Goal: Task Accomplishment & Management: Manage account settings

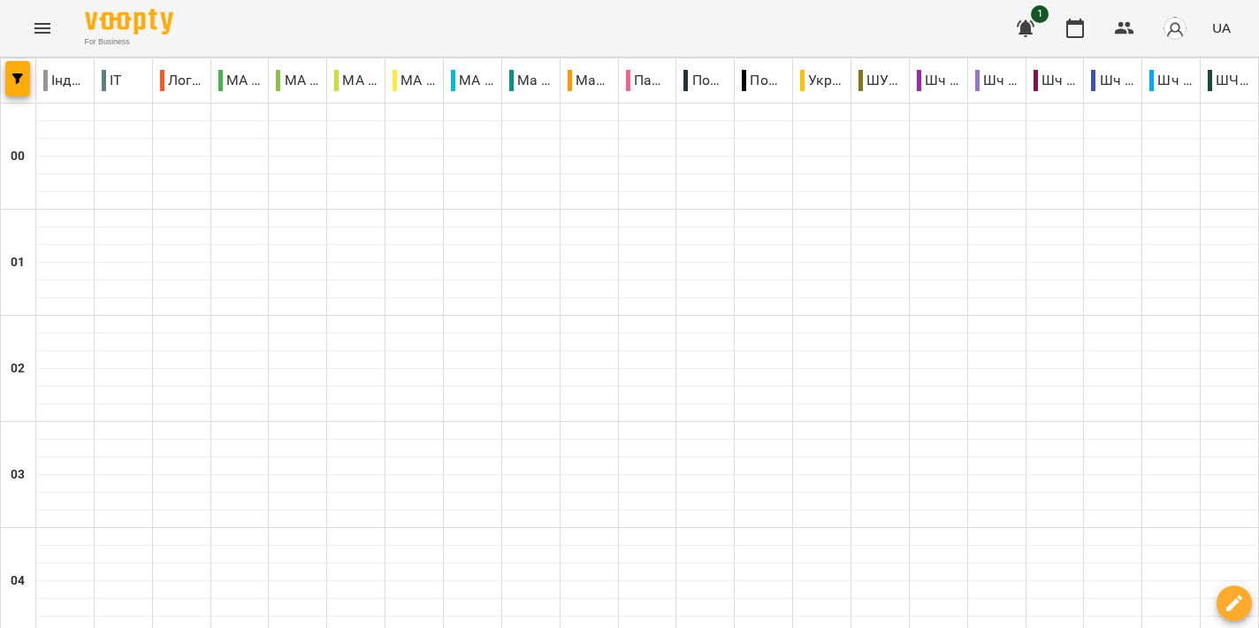
scroll to position [1974, 0]
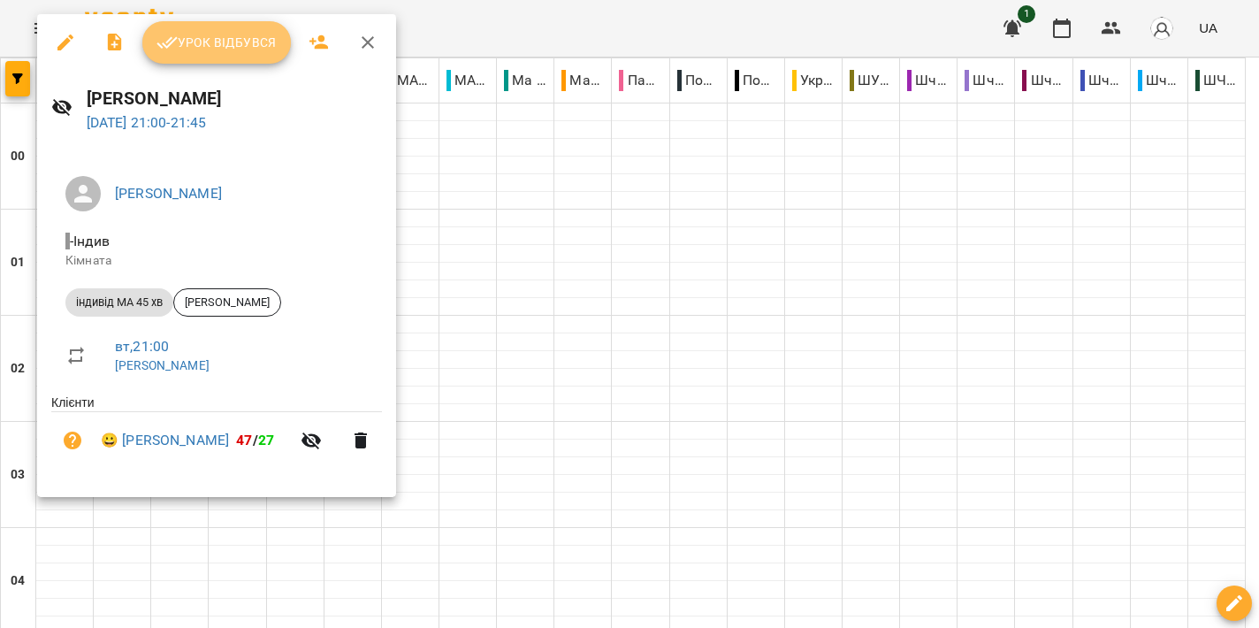
click at [222, 55] on button "Урок відбувся" at bounding box center [216, 42] width 149 height 42
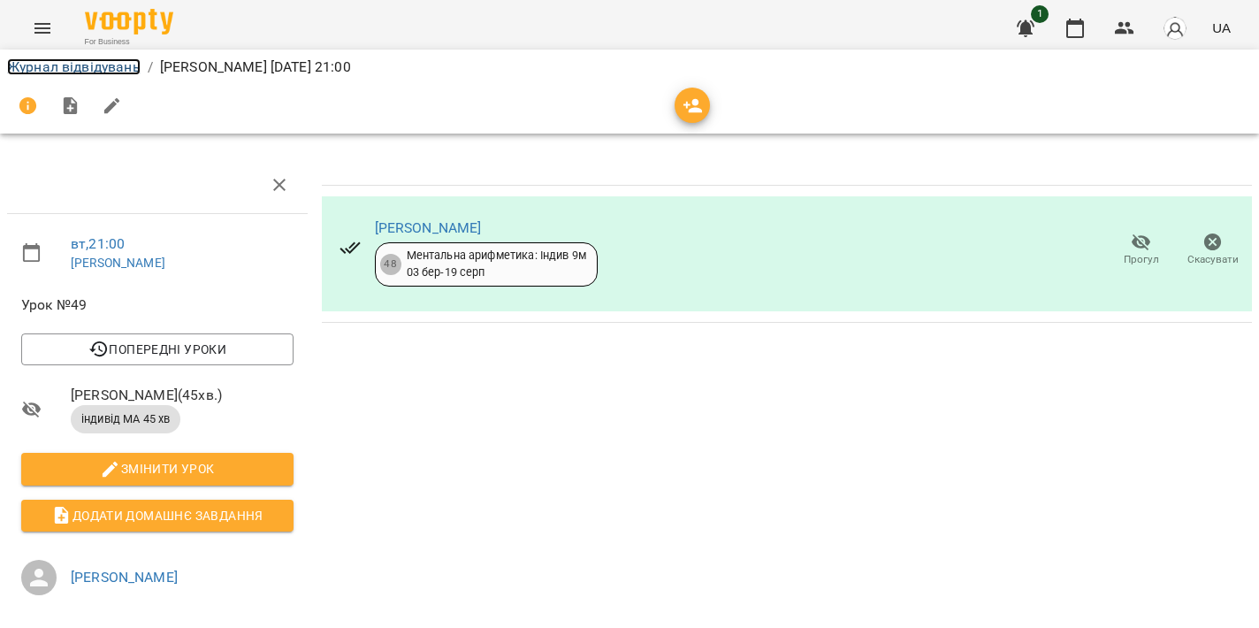
click at [111, 64] on link "Журнал відвідувань" at bounding box center [74, 66] width 134 height 17
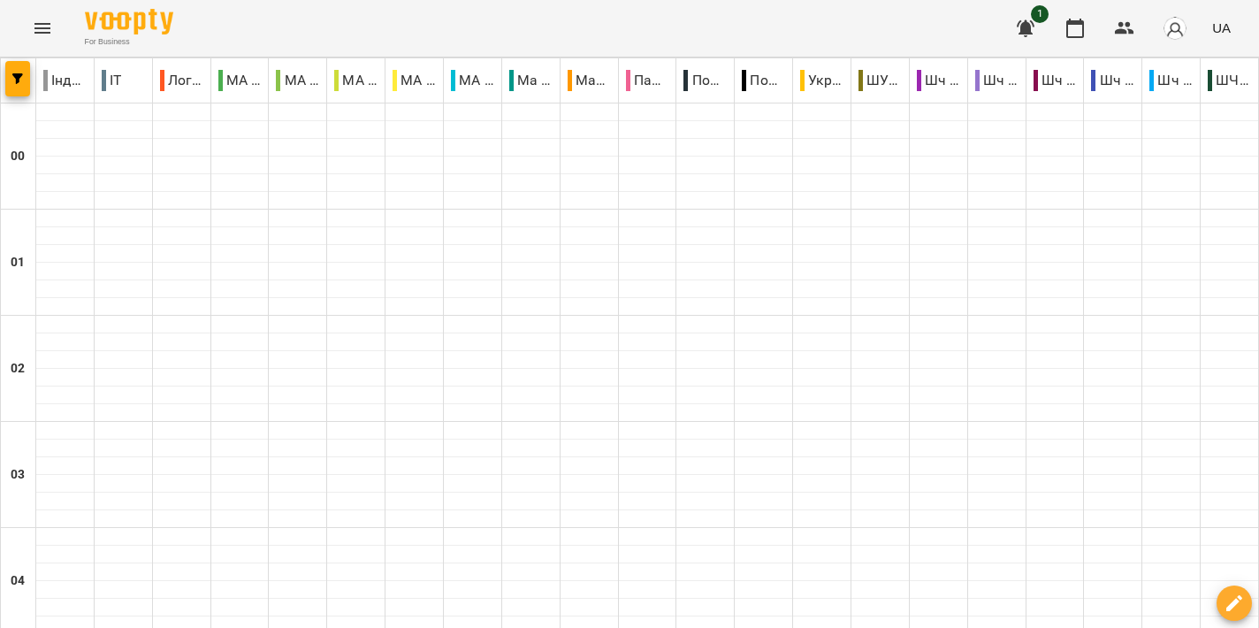
scroll to position [1560, 0]
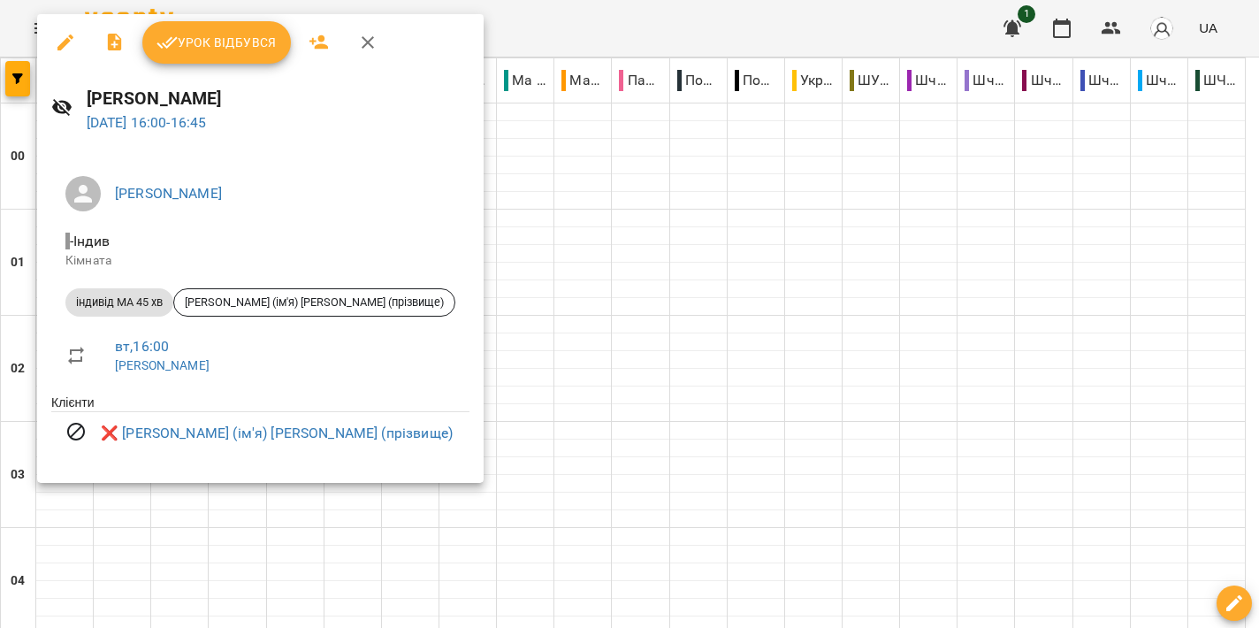
click at [738, 309] on div at bounding box center [629, 314] width 1259 height 628
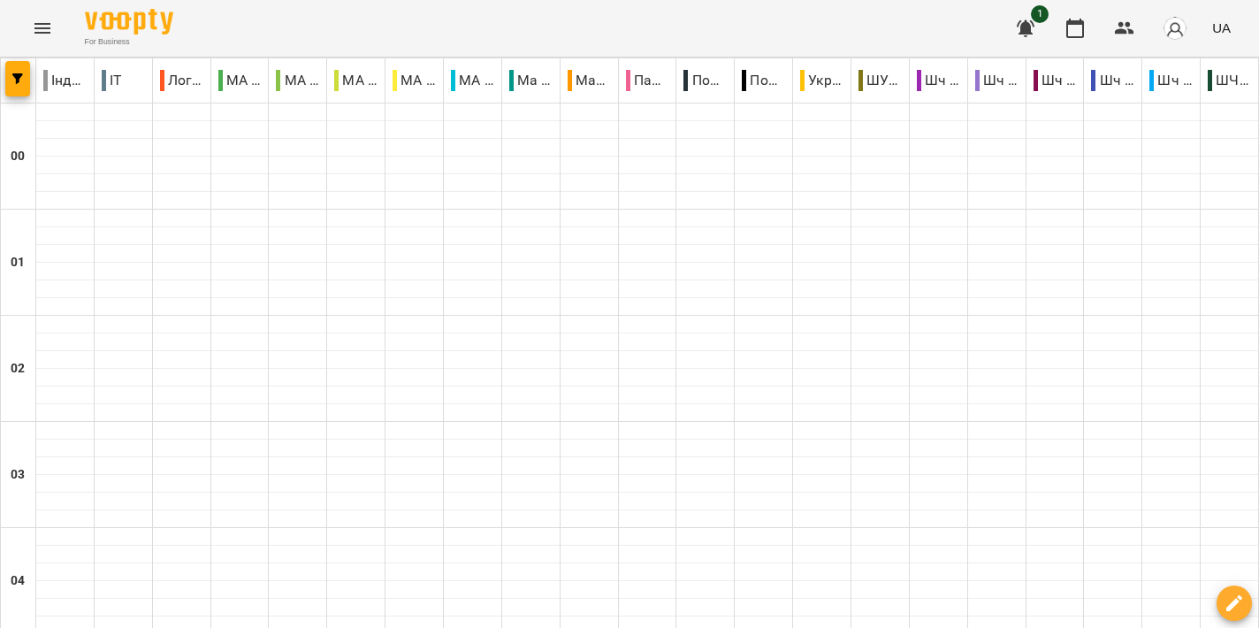
scroll to position [1786, 0]
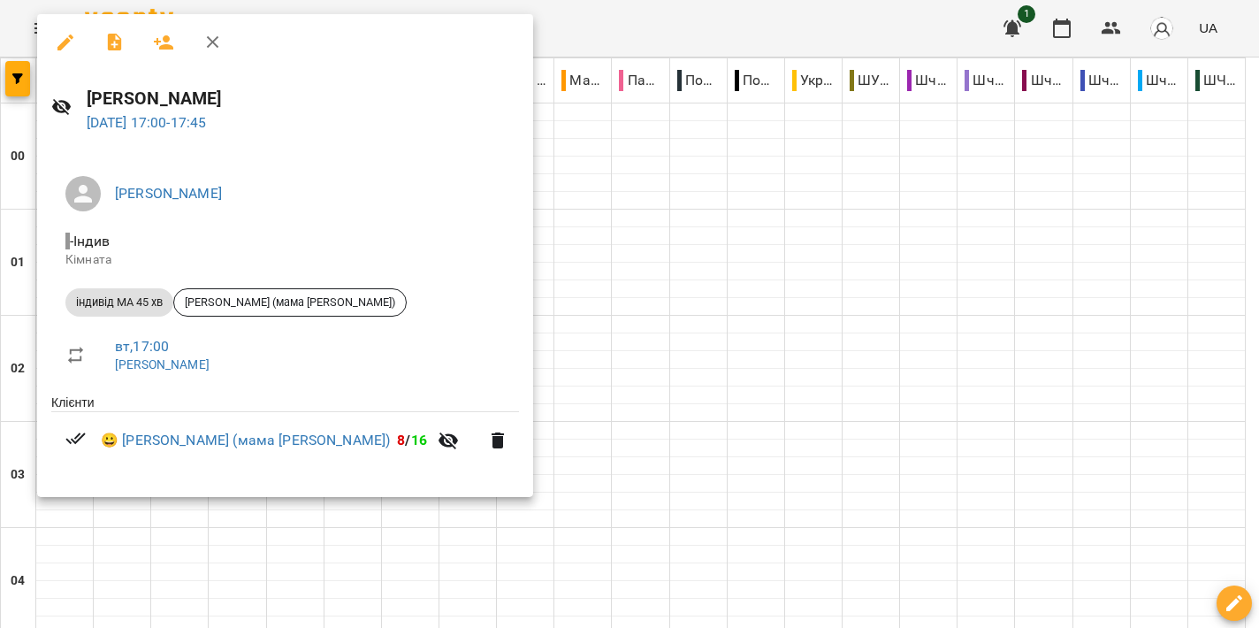
click at [742, 273] on div at bounding box center [629, 314] width 1259 height 628
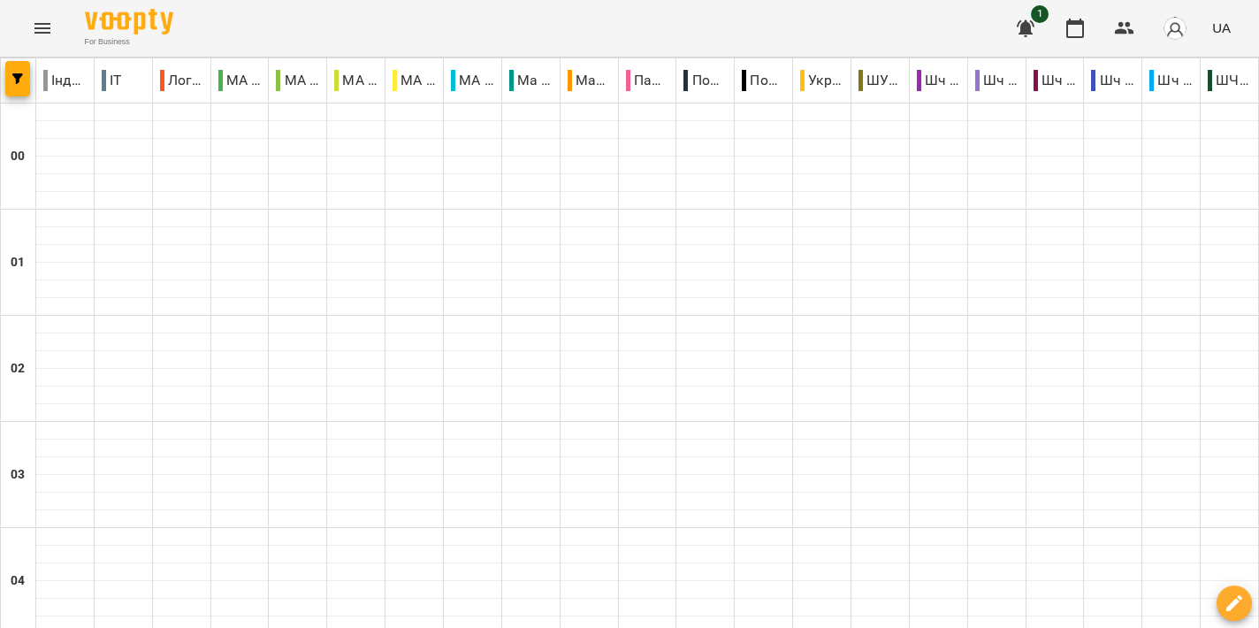
scroll to position [2007, 0]
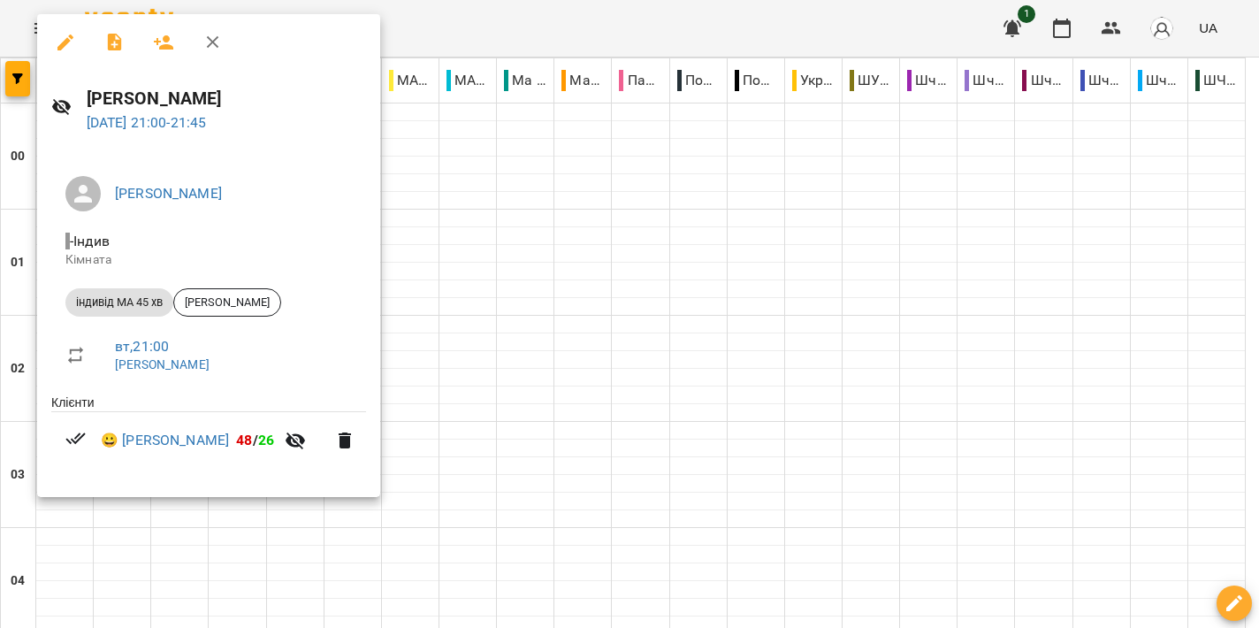
click at [761, 354] on div at bounding box center [629, 314] width 1259 height 628
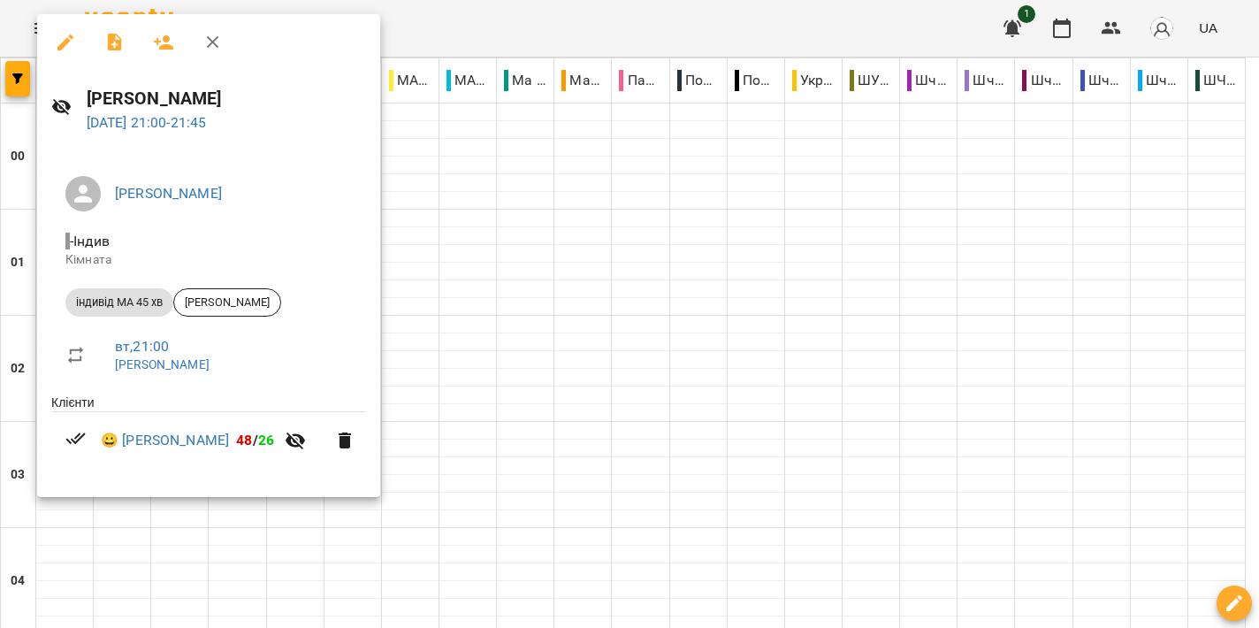
click at [713, 28] on div at bounding box center [629, 314] width 1259 height 628
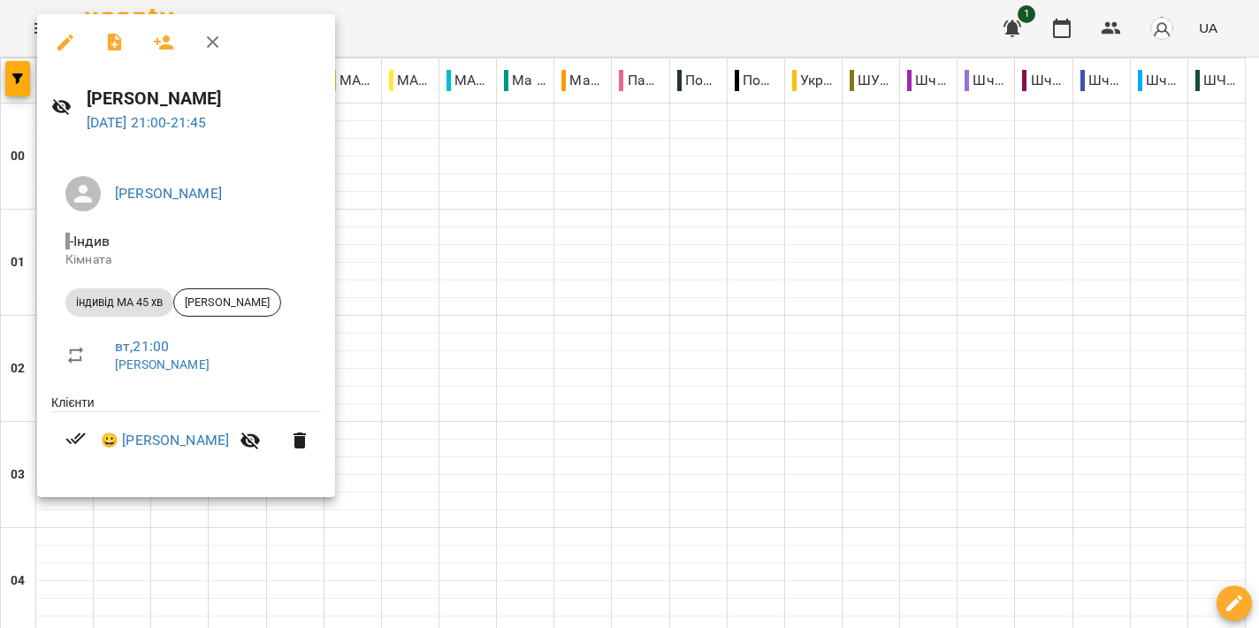
click at [672, 344] on div at bounding box center [629, 314] width 1259 height 628
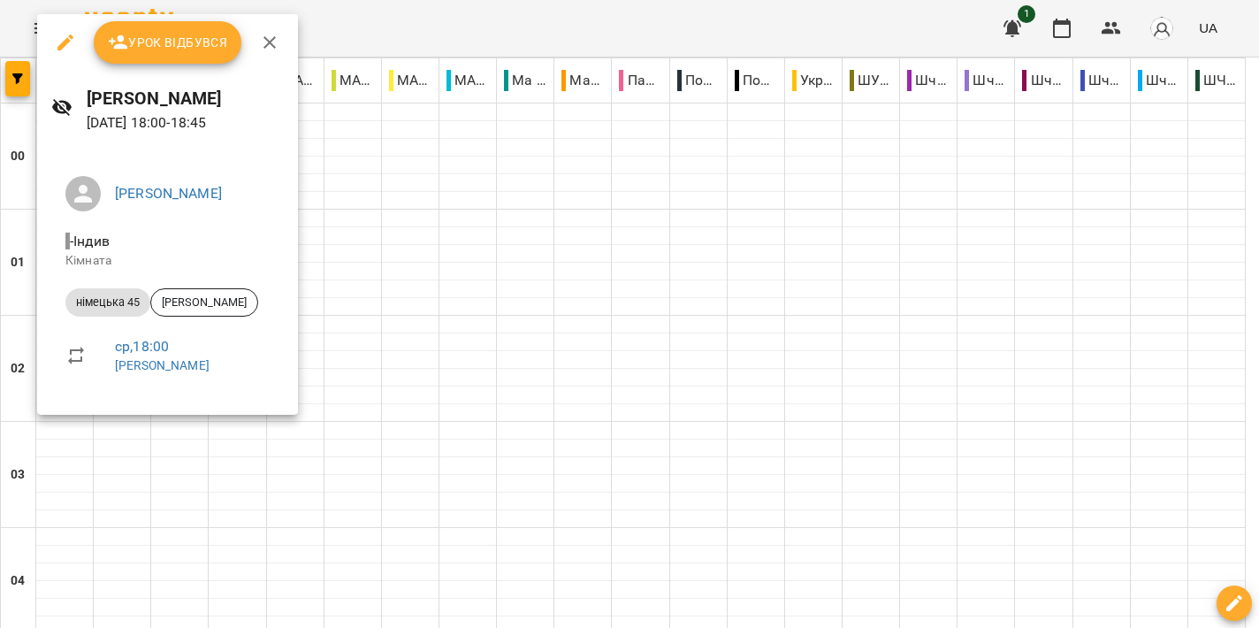
click at [643, 258] on div at bounding box center [629, 314] width 1259 height 628
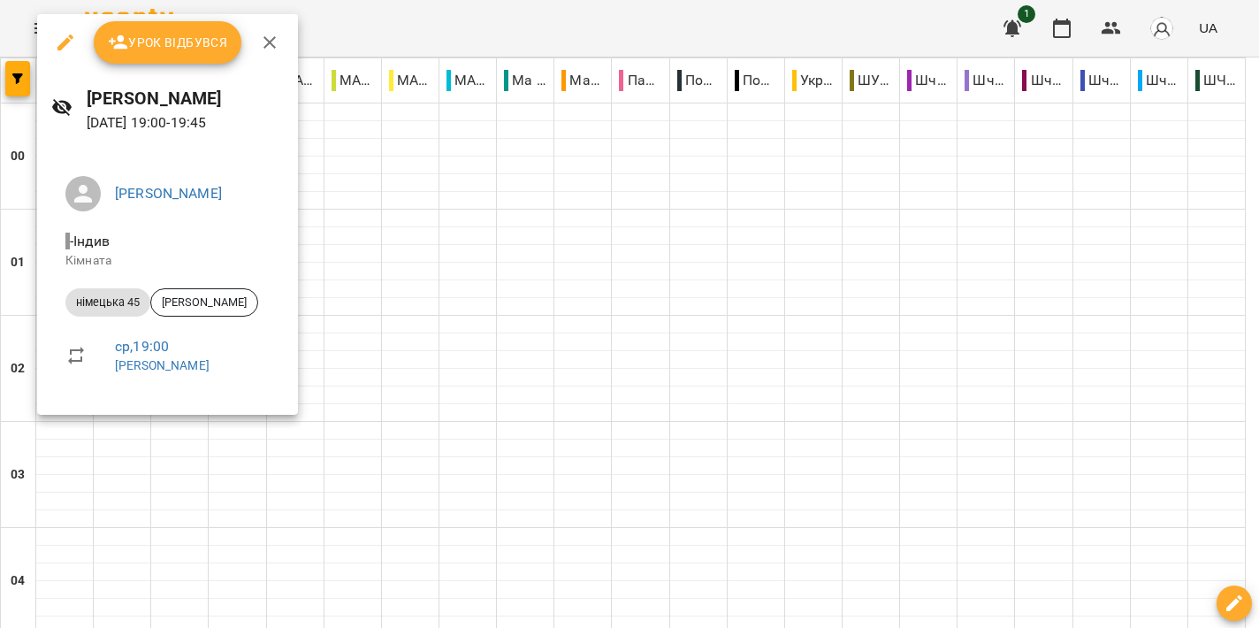
click at [747, 307] on div at bounding box center [629, 314] width 1259 height 628
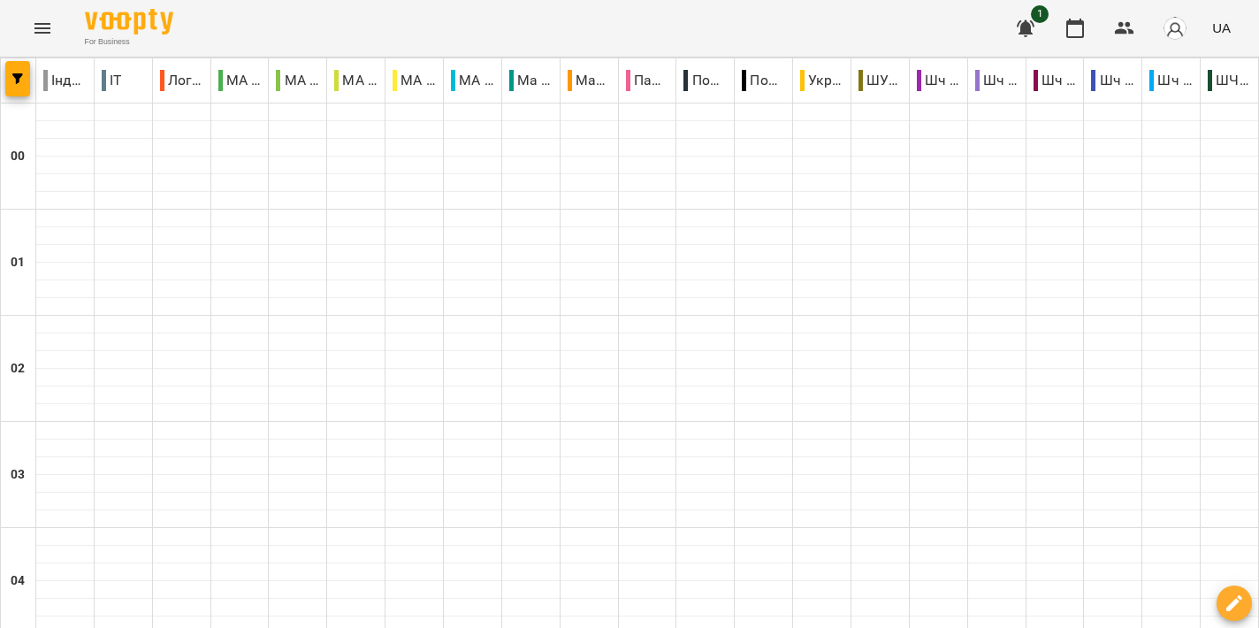
scroll to position [2115, 0]
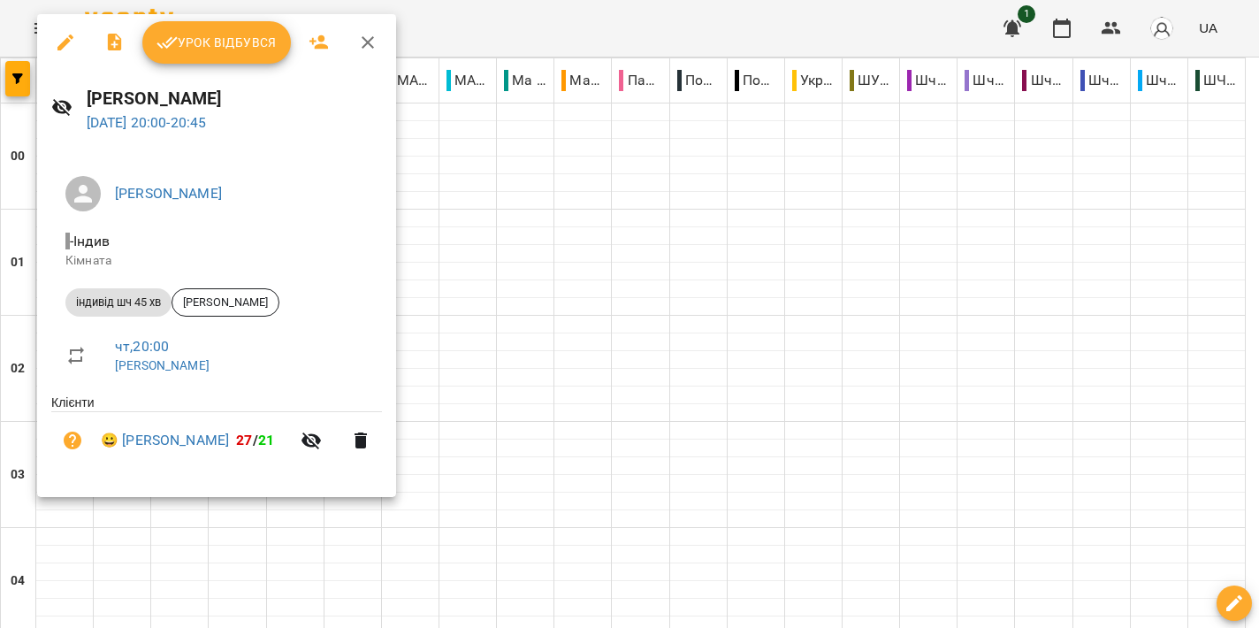
click at [795, 274] on div at bounding box center [629, 314] width 1259 height 628
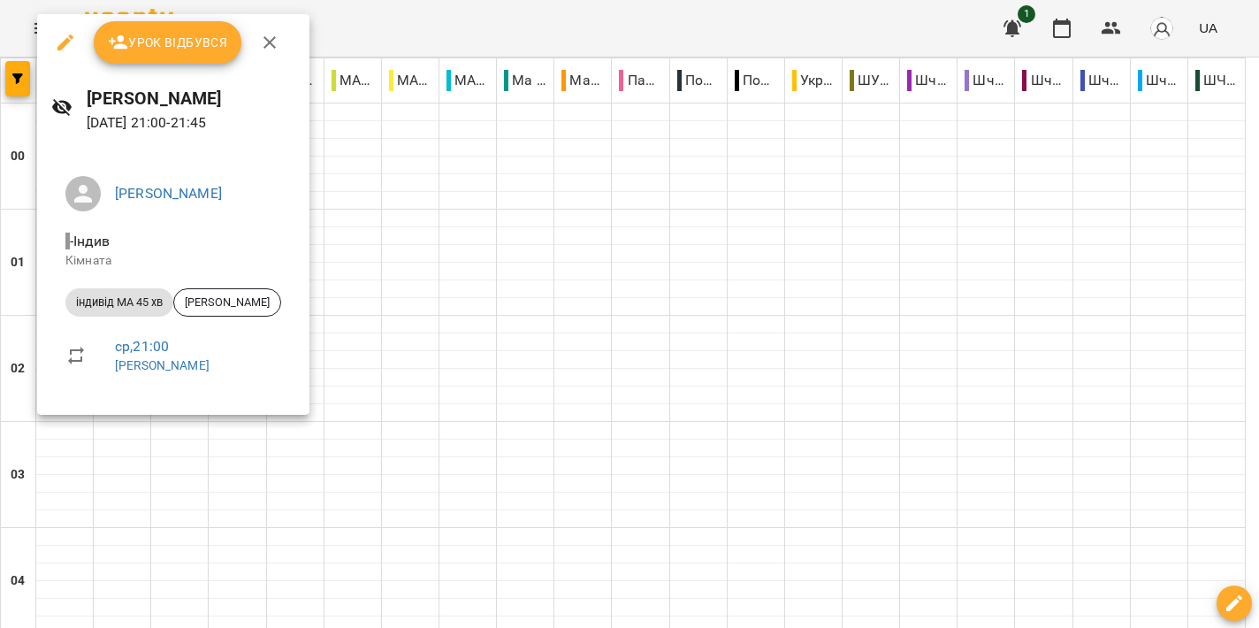
click at [711, 320] on div at bounding box center [629, 314] width 1259 height 628
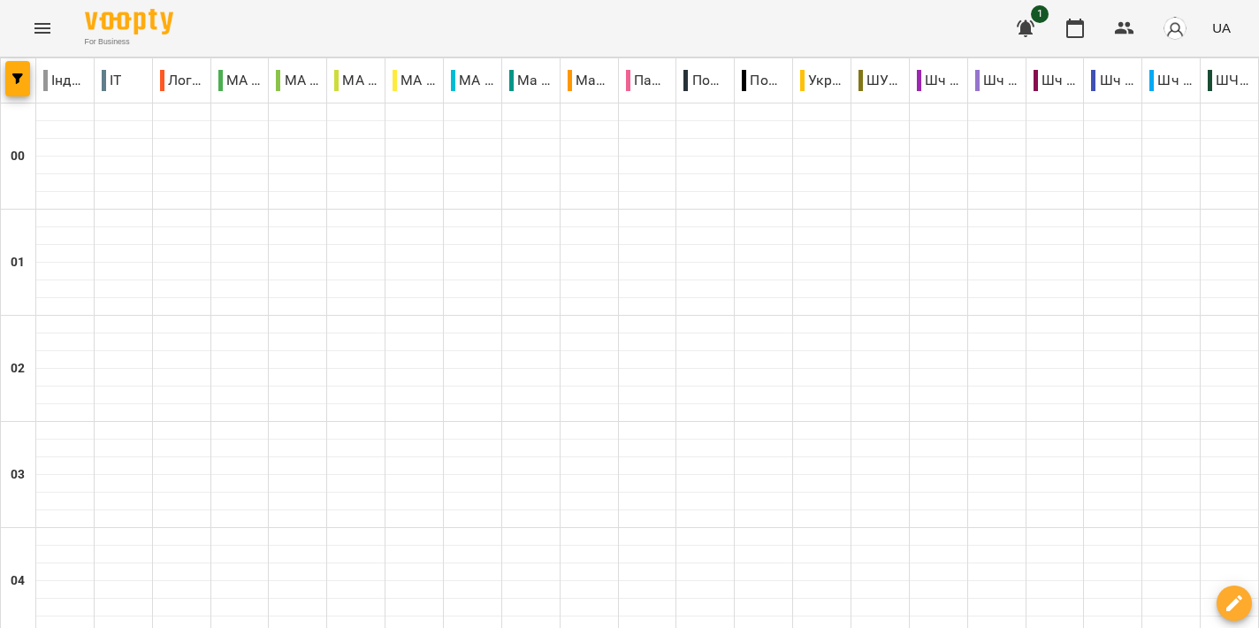
scroll to position [1841, 0]
